Goal: Task Accomplishment & Management: Use online tool/utility

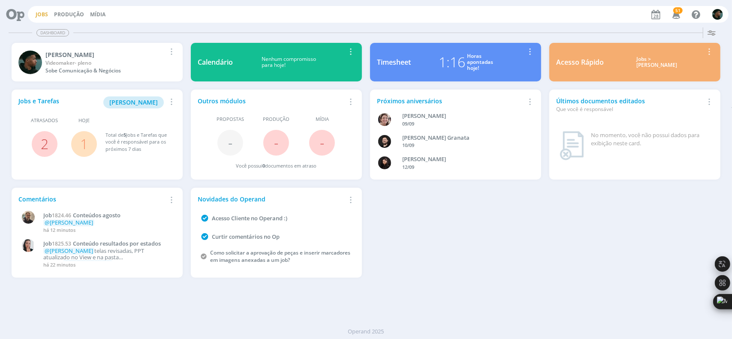
click at [40, 15] on link "Jobs" at bounding box center [42, 14] width 12 height 7
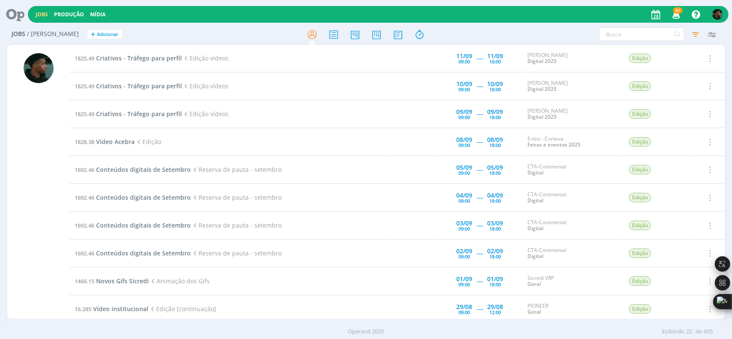
scroll to position [300, 0]
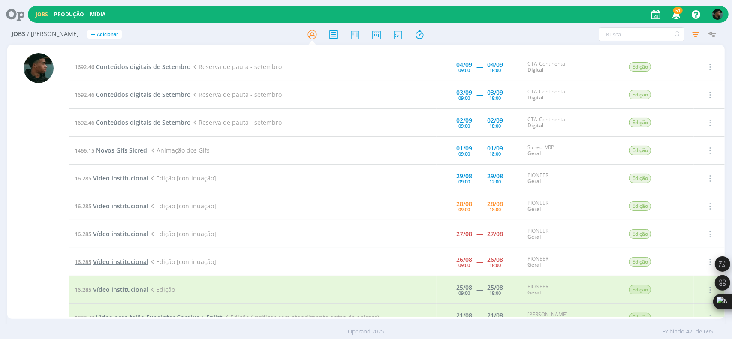
click at [121, 258] on span "Vídeo institucional" at bounding box center [120, 262] width 55 height 8
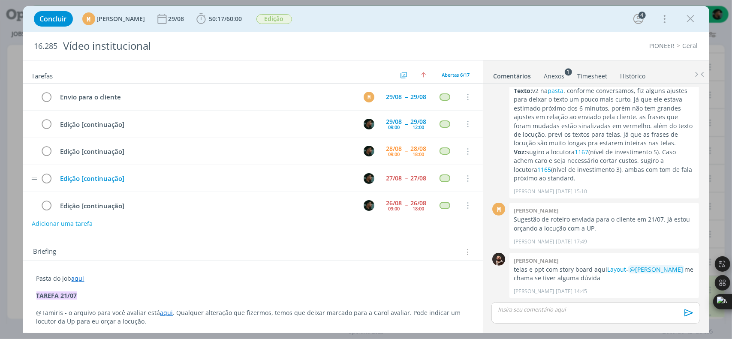
scroll to position [33, 0]
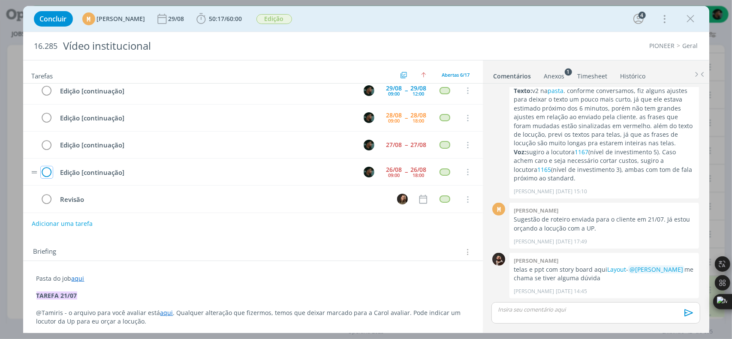
click at [47, 170] on icon "dialog" at bounding box center [47, 172] width 12 height 13
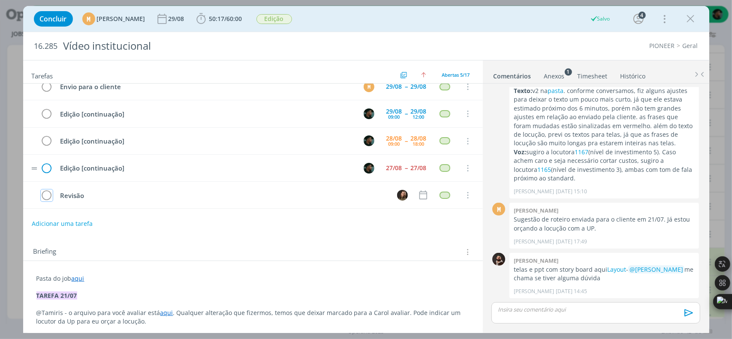
scroll to position [7, 0]
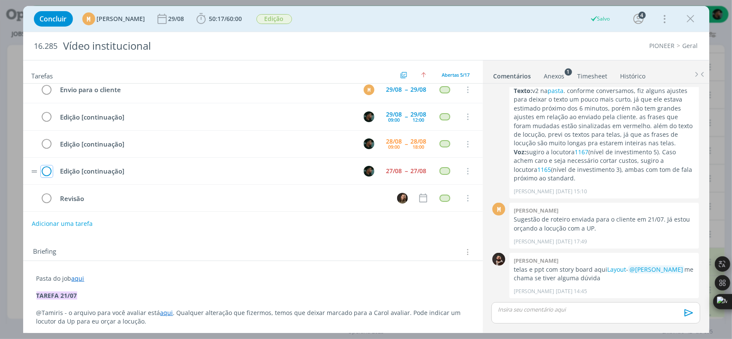
click at [49, 168] on icon "dialog" at bounding box center [47, 171] width 12 height 13
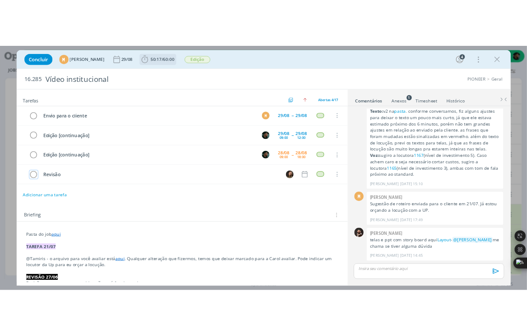
scroll to position [0, 0]
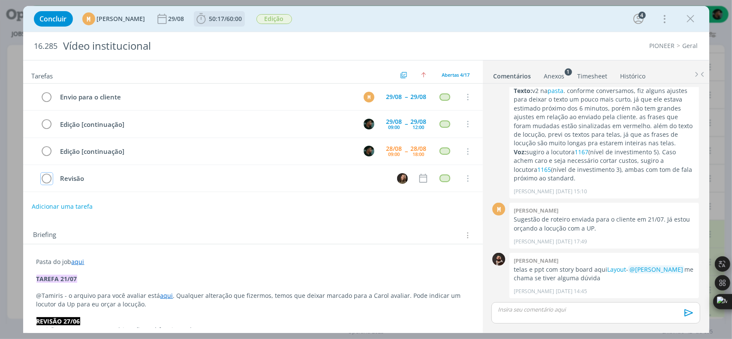
click at [208, 18] on icon "dialog" at bounding box center [201, 18] width 13 height 13
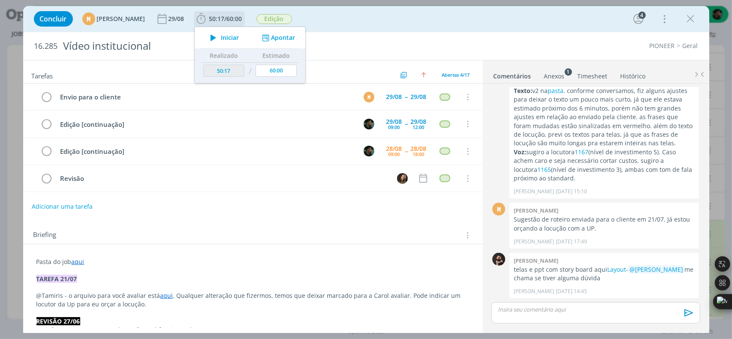
click at [221, 35] on icon "dialog" at bounding box center [213, 37] width 15 height 11
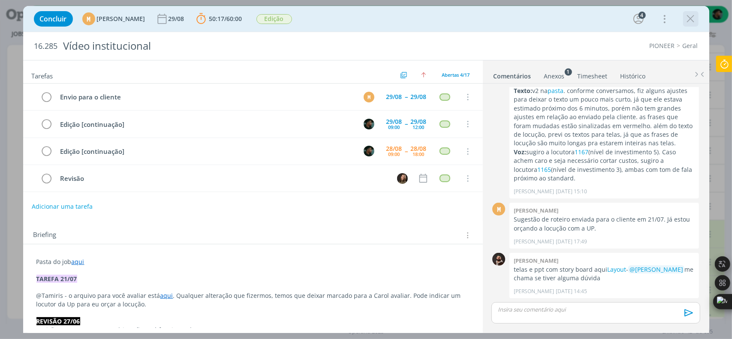
click at [693, 24] on icon "dialog" at bounding box center [690, 18] width 13 height 13
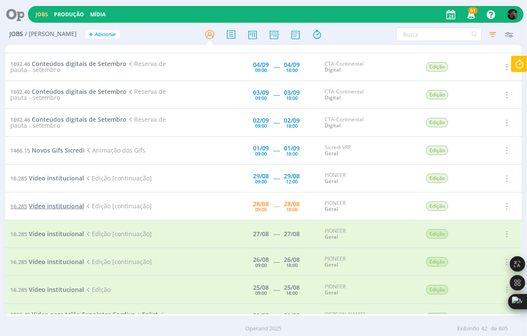
click at [57, 202] on span "Vídeo institucional" at bounding box center [56, 206] width 55 height 8
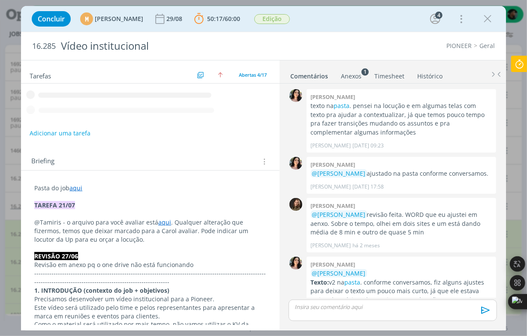
scroll to position [202, 0]
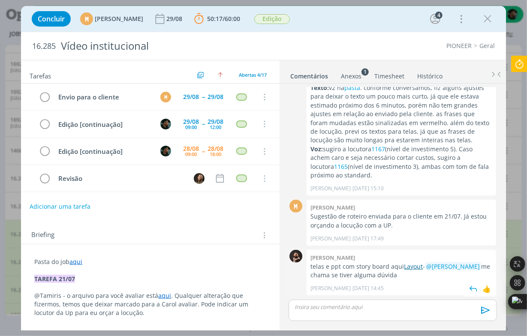
click at [414, 264] on link "Layout" at bounding box center [413, 266] width 19 height 8
